Goal: Information Seeking & Learning: Learn about a topic

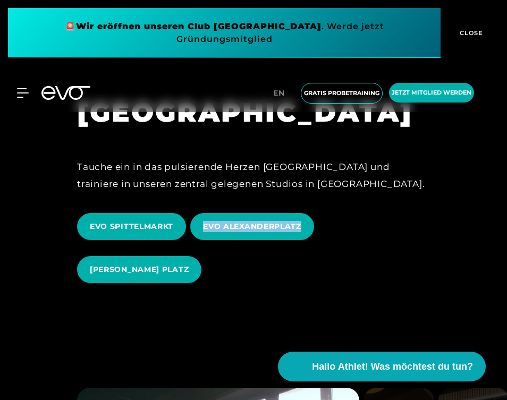
scroll to position [1047, 0]
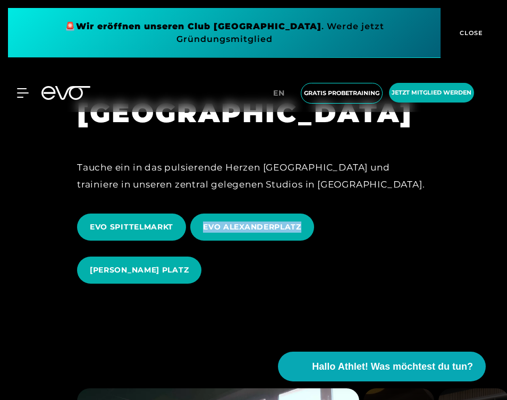
click at [336, 229] on div "EVO SPITTELMARKT EVO ALEXANDERPLATZ [PERSON_NAME] PLATZ" at bounding box center [253, 249] width 353 height 86
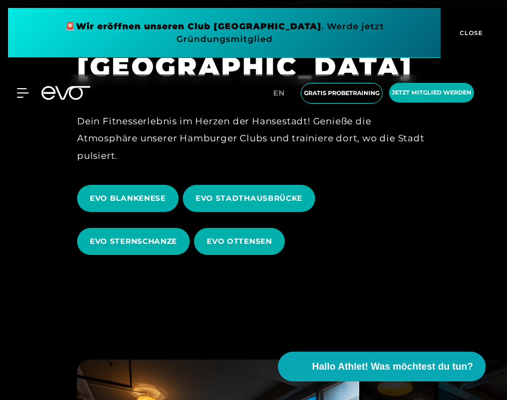
scroll to position [364, 0]
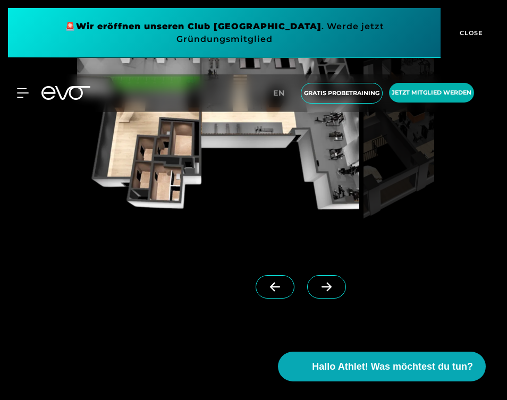
scroll to position [848, 0]
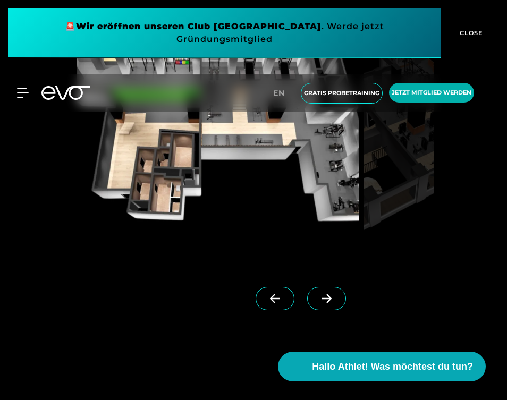
click at [326, 297] on icon at bounding box center [326, 299] width 19 height 10
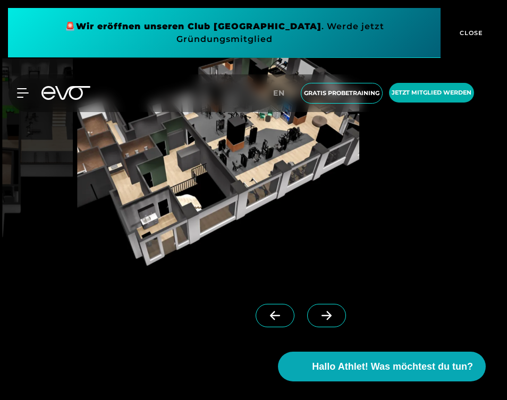
scroll to position [835, 0]
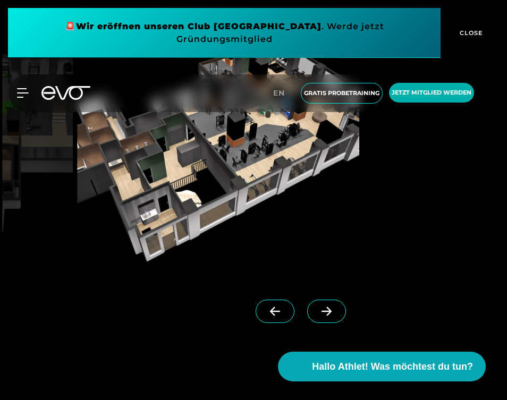
click at [328, 311] on icon at bounding box center [327, 311] width 10 height 9
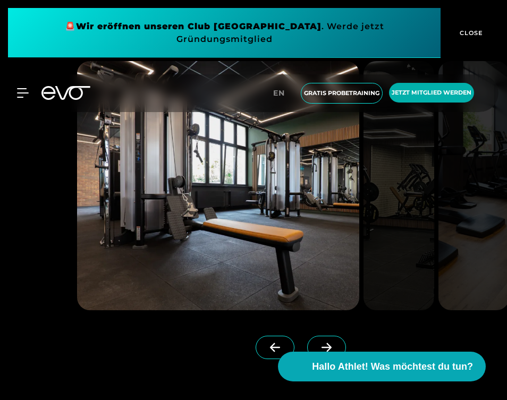
scroll to position [2651, 0]
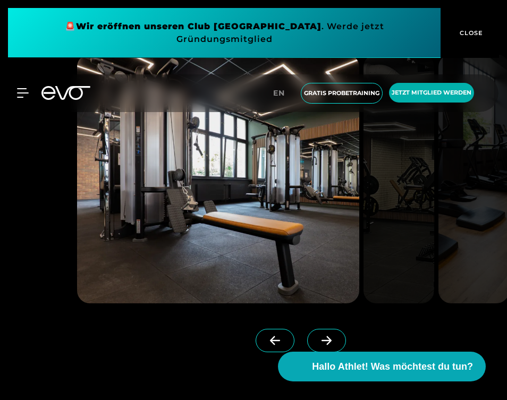
click at [331, 342] on span at bounding box center [326, 340] width 39 height 23
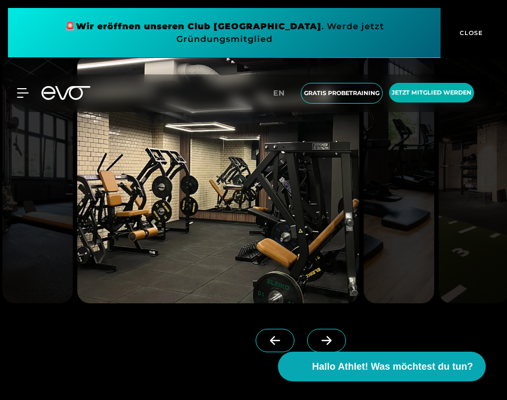
click at [331, 342] on span at bounding box center [326, 340] width 39 height 23
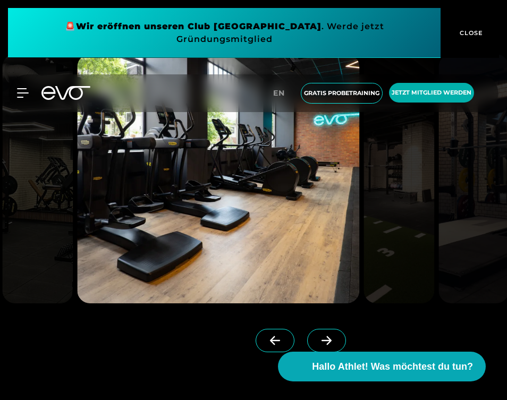
click at [331, 342] on span at bounding box center [326, 340] width 39 height 23
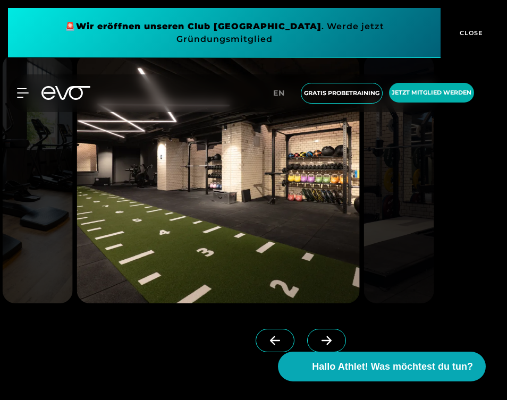
click at [331, 342] on span at bounding box center [326, 340] width 39 height 23
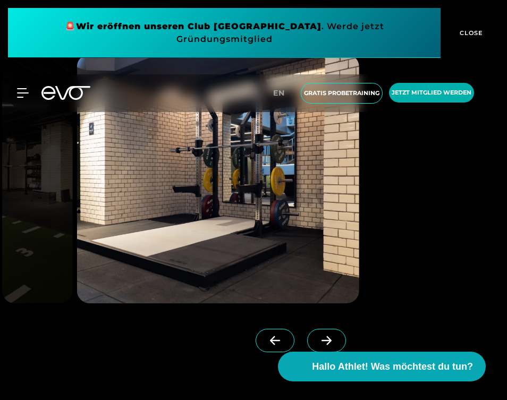
click at [331, 342] on span at bounding box center [326, 340] width 39 height 23
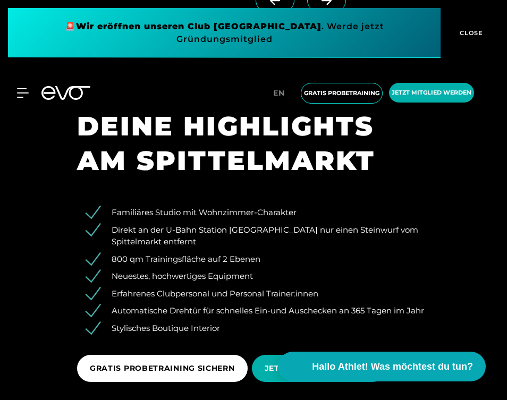
scroll to position [1158, 0]
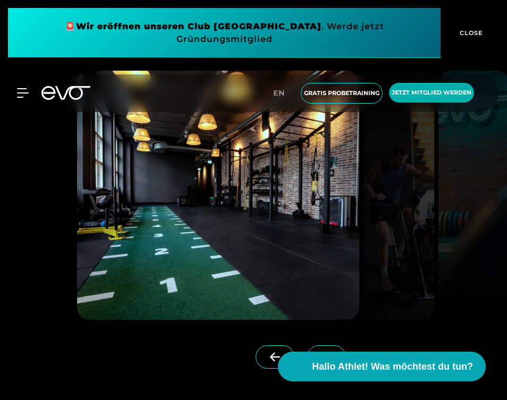
scroll to position [820, 0]
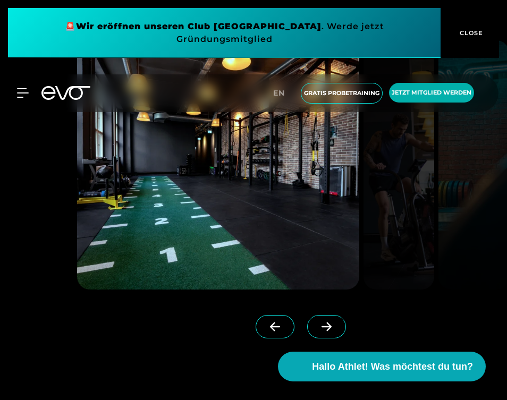
click at [325, 322] on span at bounding box center [326, 326] width 39 height 23
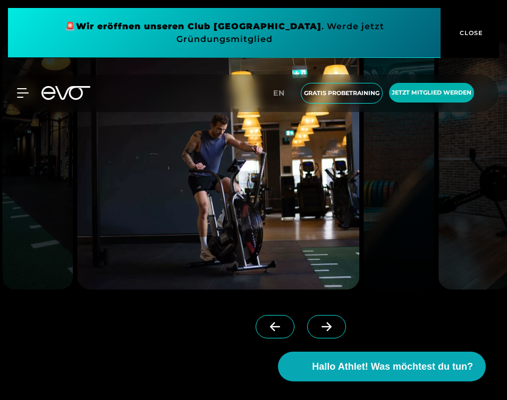
click at [325, 322] on span at bounding box center [326, 326] width 39 height 23
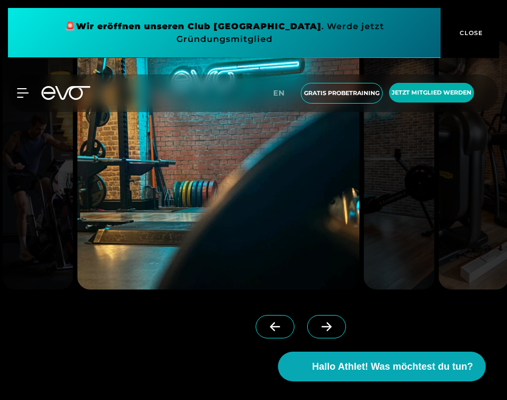
click at [325, 322] on span at bounding box center [326, 326] width 39 height 23
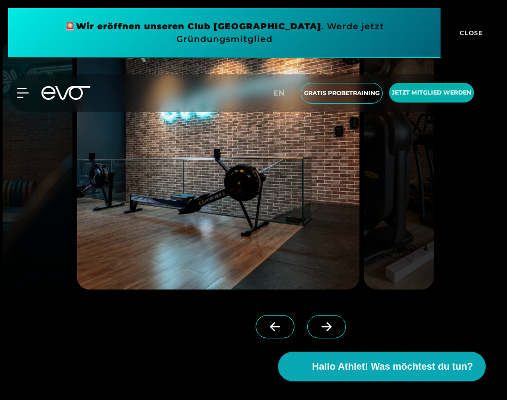
click at [325, 322] on span at bounding box center [326, 326] width 39 height 23
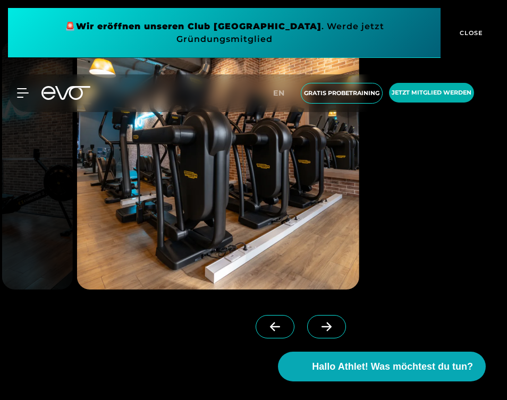
click at [325, 322] on span at bounding box center [326, 326] width 39 height 23
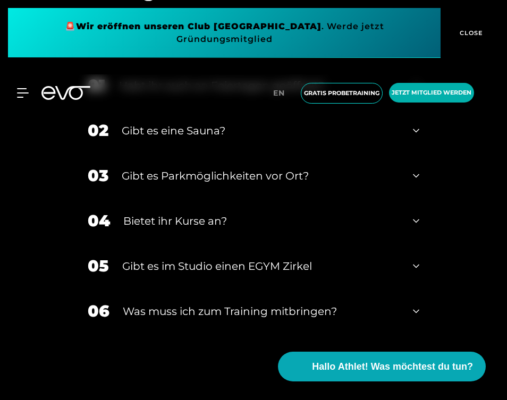
scroll to position [3821, 0]
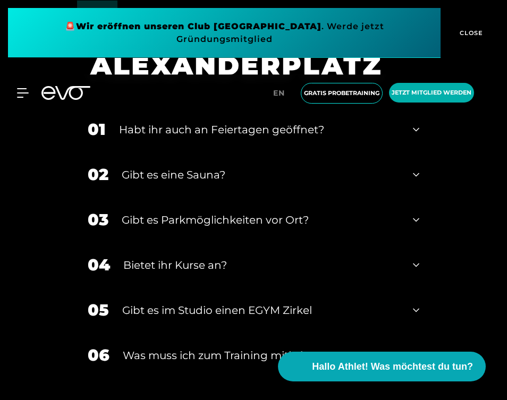
click at [417, 119] on div "MyEVO Login Über EVO Mitgliedschaften Probetraining TAGESPASS EVO Studios Düsse…" at bounding box center [253, 93] width 507 height 55
click at [416, 125] on icon at bounding box center [416, 129] width 6 height 13
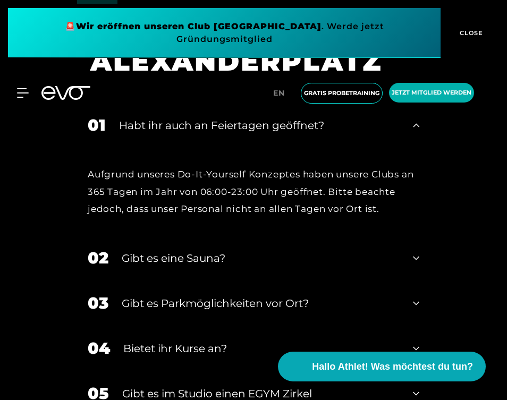
scroll to position [3823, 0]
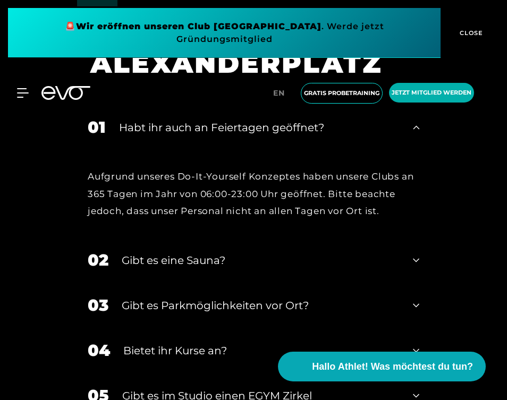
click at [416, 125] on icon at bounding box center [416, 127] width 6 height 13
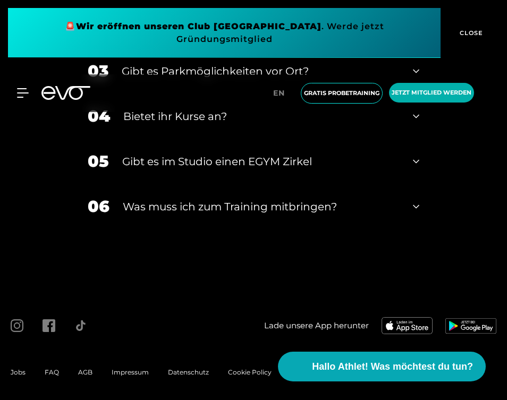
scroll to position [3969, 0]
click at [420, 203] on div "06 Was muss ich zum Training mitbringen?" at bounding box center [253, 207] width 353 height 45
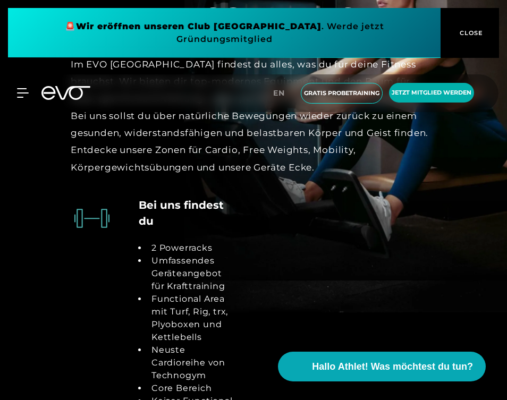
scroll to position [2095, 0]
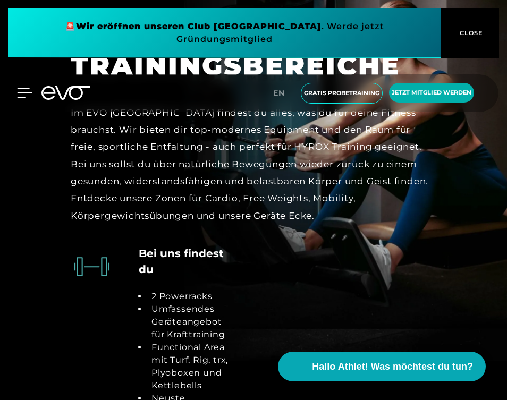
click at [22, 93] on icon at bounding box center [25, 93] width 15 height 9
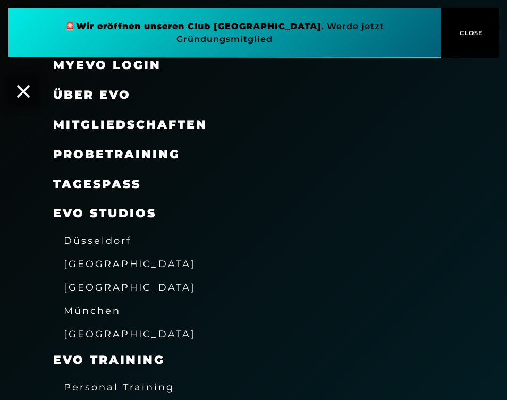
scroll to position [68, 0]
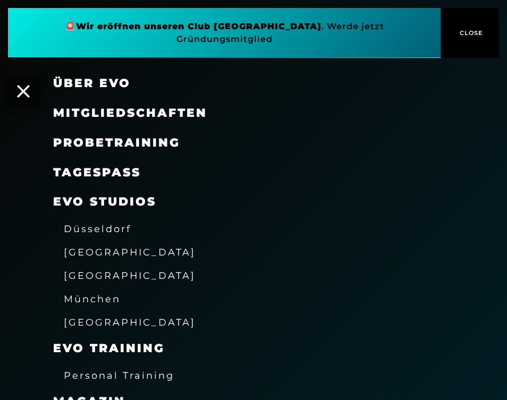
click at [81, 249] on span "[GEOGRAPHIC_DATA]" at bounding box center [130, 252] width 132 height 11
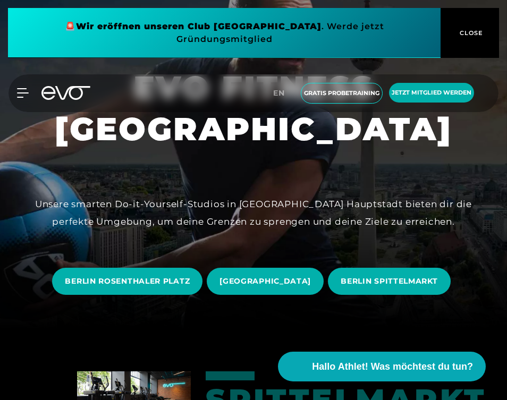
scroll to position [129, 0]
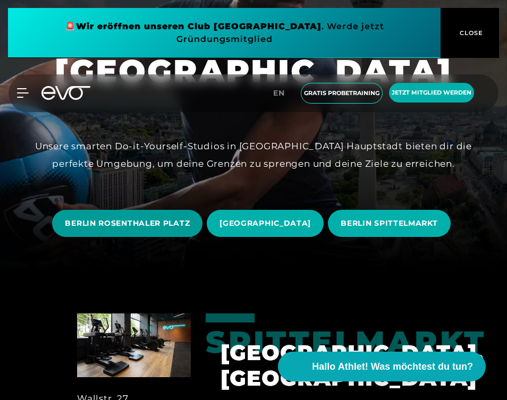
click at [139, 223] on span "BERLIN ROSENTHALER PLATZ" at bounding box center [127, 223] width 125 height 11
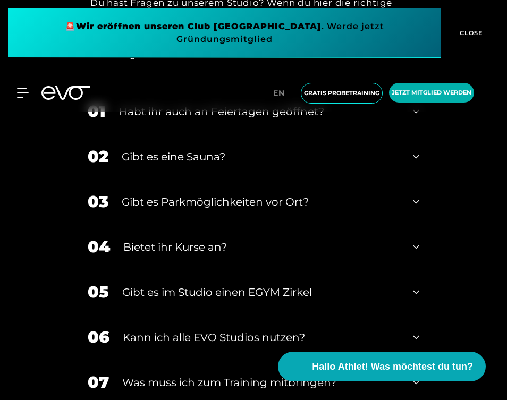
scroll to position [3980, 0]
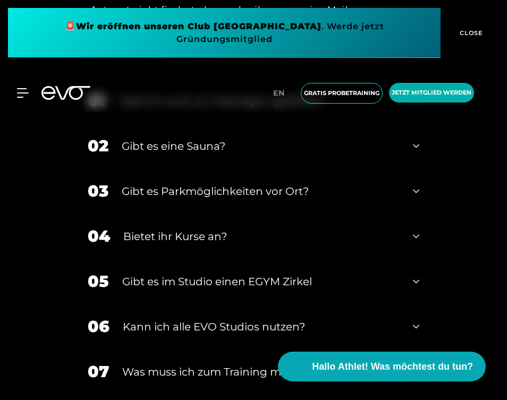
click at [411, 169] on div "02 Gibt es eine Sauna?" at bounding box center [253, 145] width 353 height 45
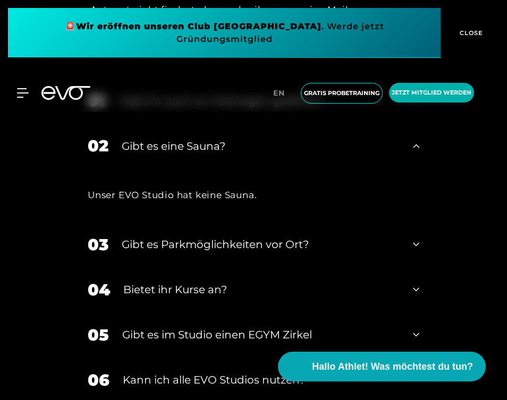
click at [411, 169] on div "02 Gibt es eine Sauna?" at bounding box center [253, 145] width 353 height 45
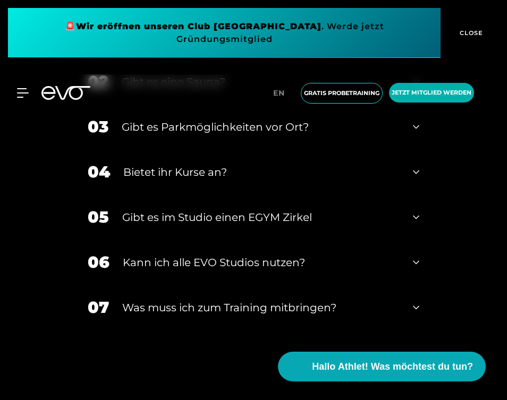
scroll to position [4058, 0]
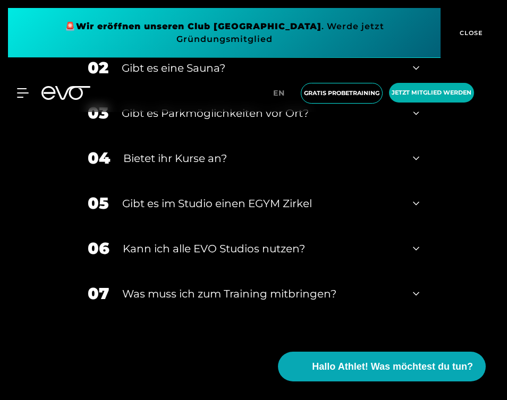
click at [415, 165] on icon at bounding box center [416, 158] width 6 height 13
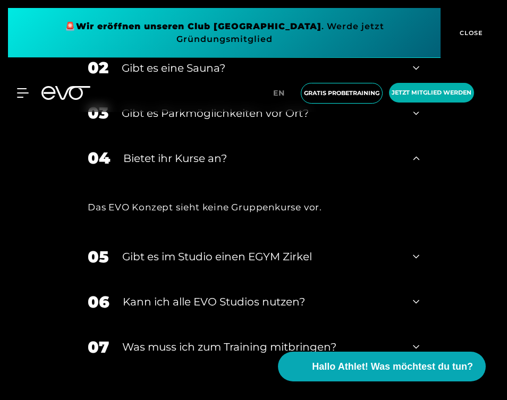
click at [415, 160] on icon at bounding box center [416, 158] width 6 height 4
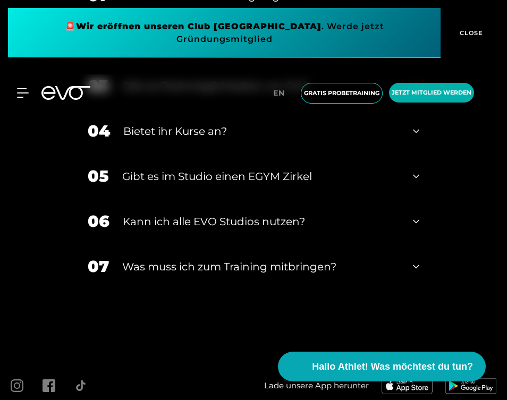
scroll to position [4100, 0]
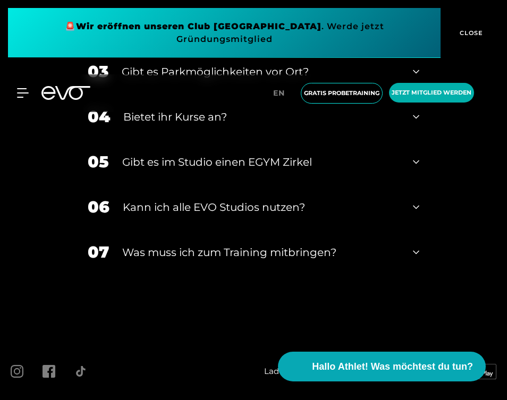
click at [415, 169] on icon at bounding box center [416, 162] width 6 height 13
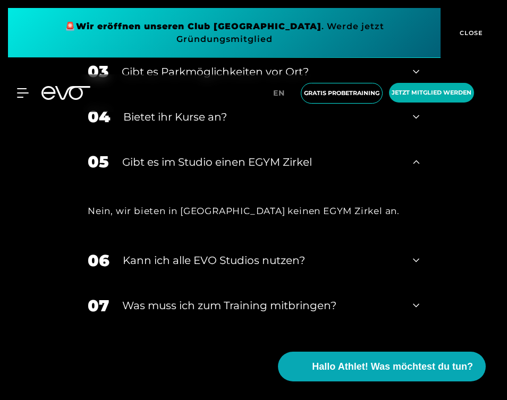
click at [415, 164] on icon at bounding box center [416, 162] width 6 height 4
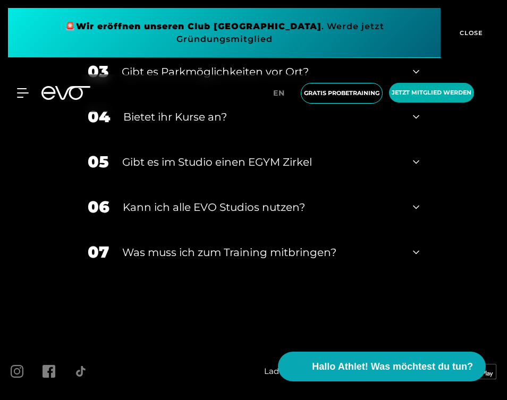
scroll to position [4116, 0]
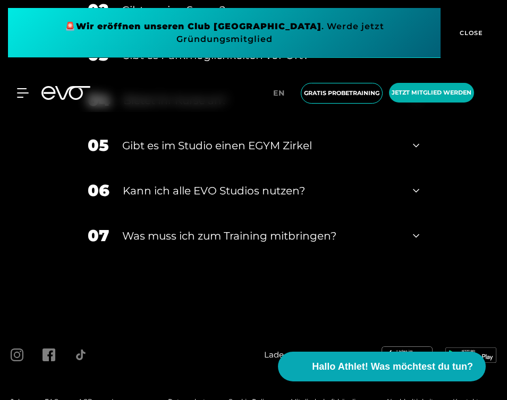
click at [414, 197] on icon at bounding box center [416, 191] width 6 height 13
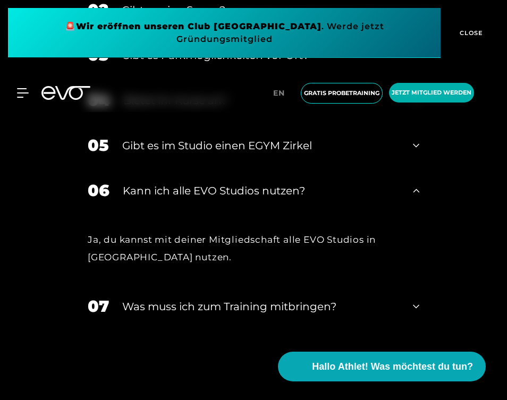
click at [414, 192] on icon at bounding box center [416, 191] width 6 height 4
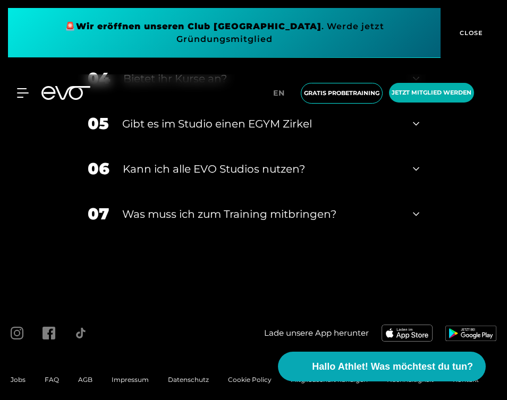
scroll to position [4153, 0]
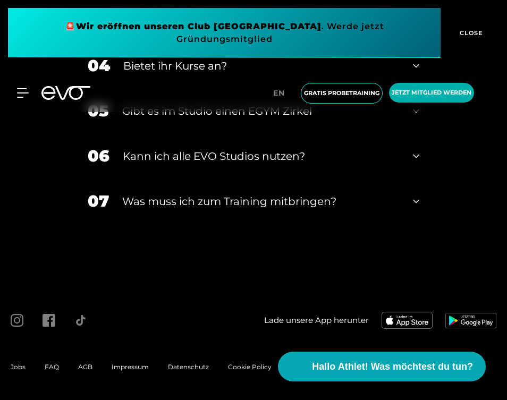
click at [416, 208] on icon at bounding box center [416, 201] width 6 height 13
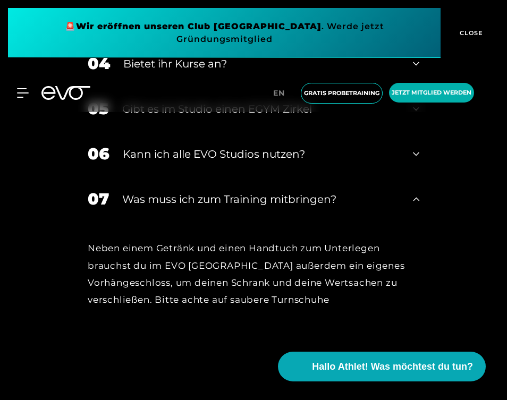
click at [416, 206] on icon at bounding box center [416, 199] width 6 height 13
